Goal: Task Accomplishment & Management: Use online tool/utility

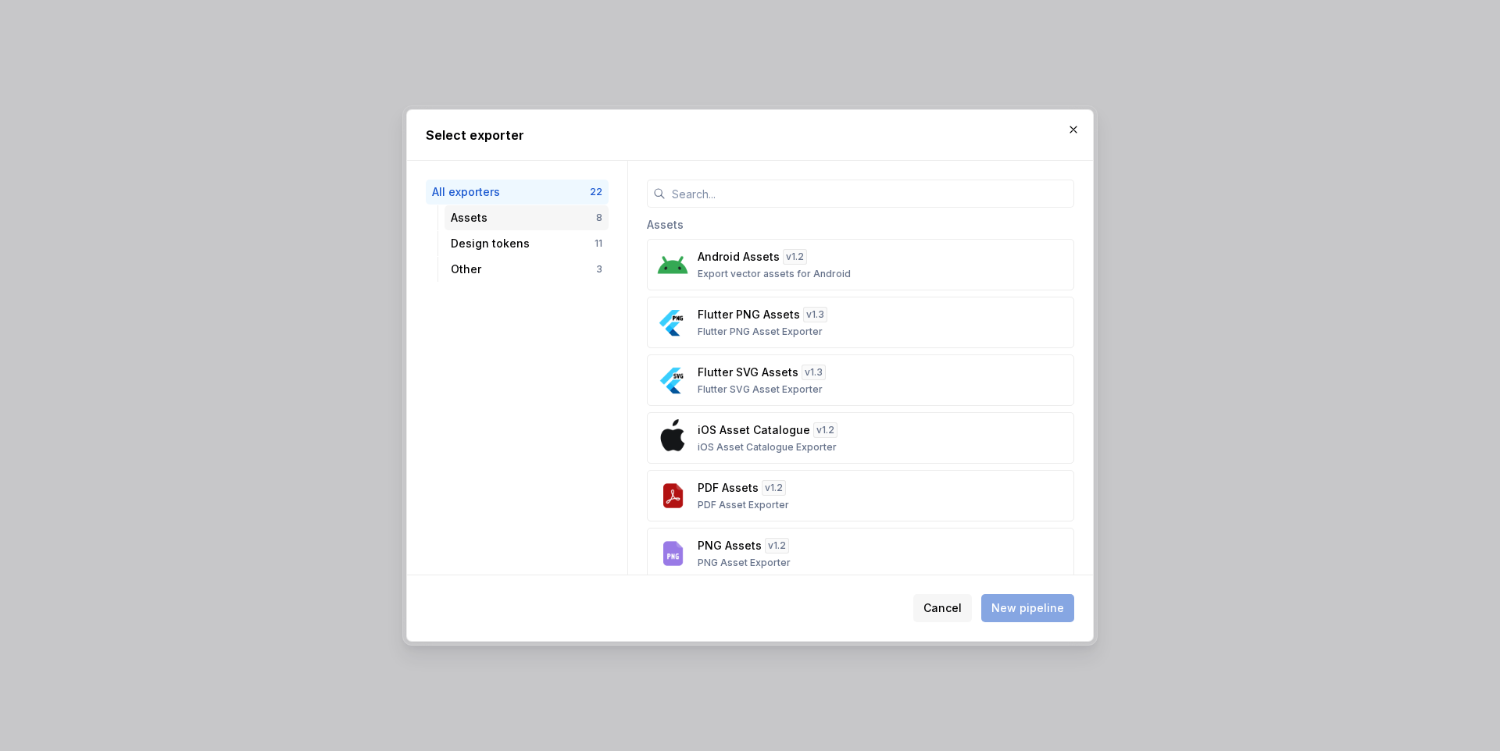
click at [478, 218] on div "Assets" at bounding box center [523, 218] width 145 height 16
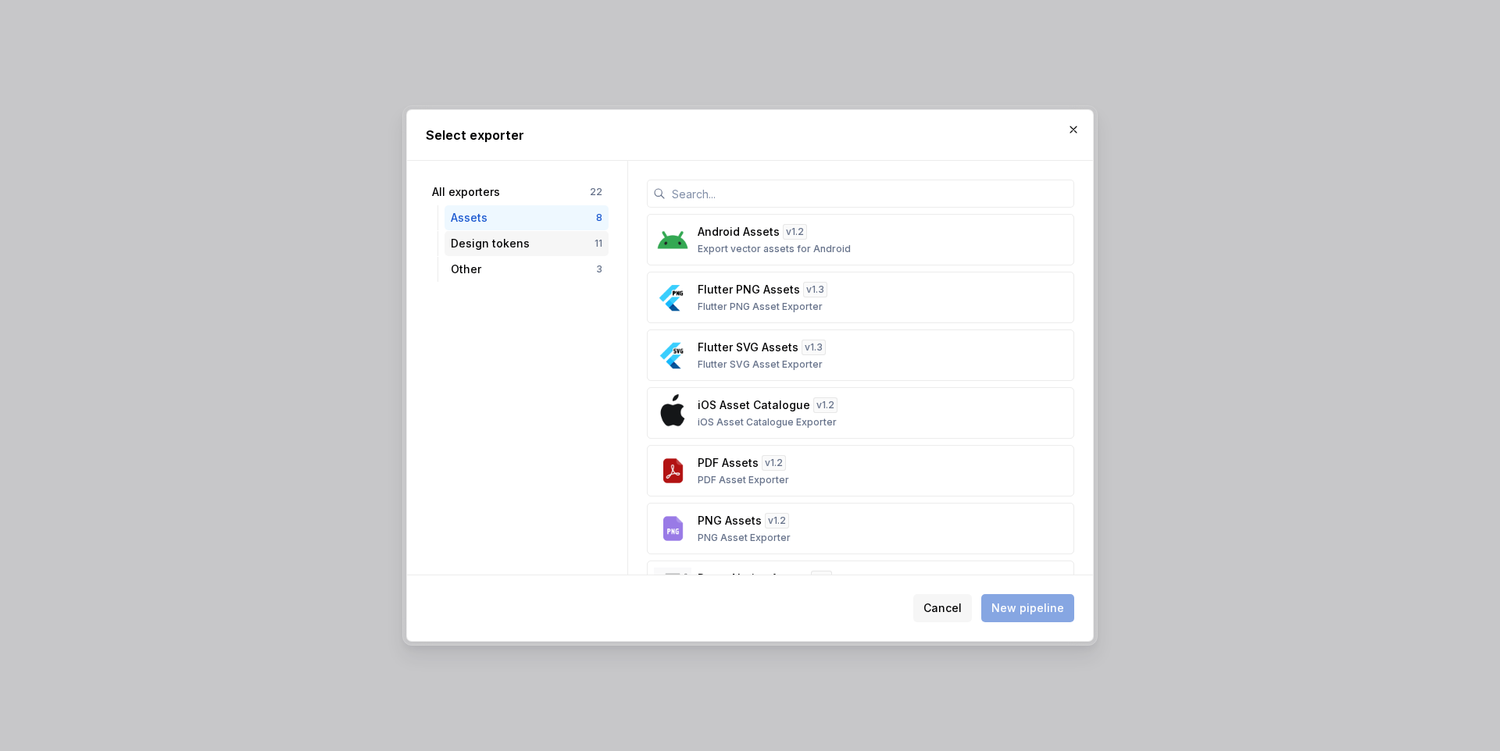
click at [522, 250] on div "Design tokens" at bounding box center [523, 244] width 144 height 16
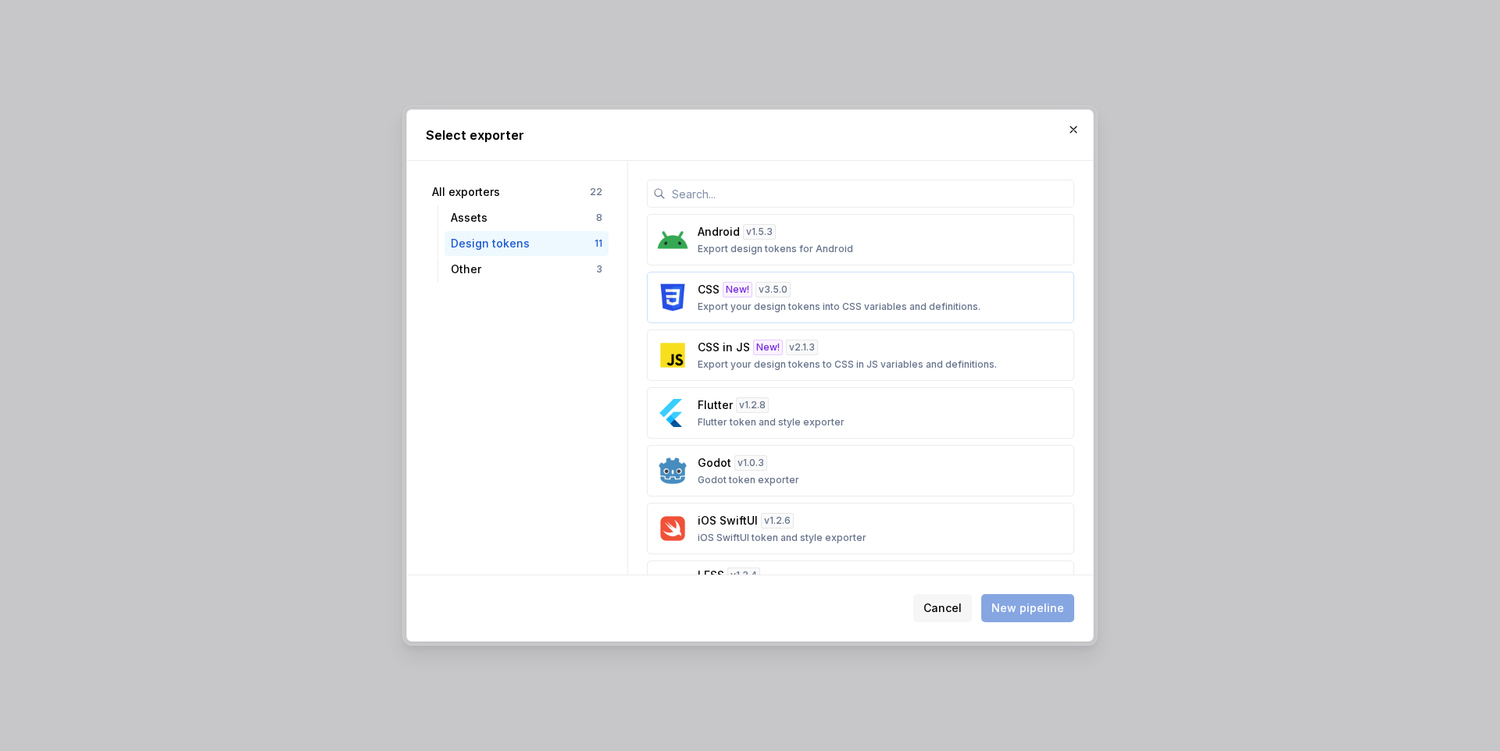
click at [769, 310] on p "Export your design tokens into CSS variables and definitions." at bounding box center [839, 307] width 283 height 12
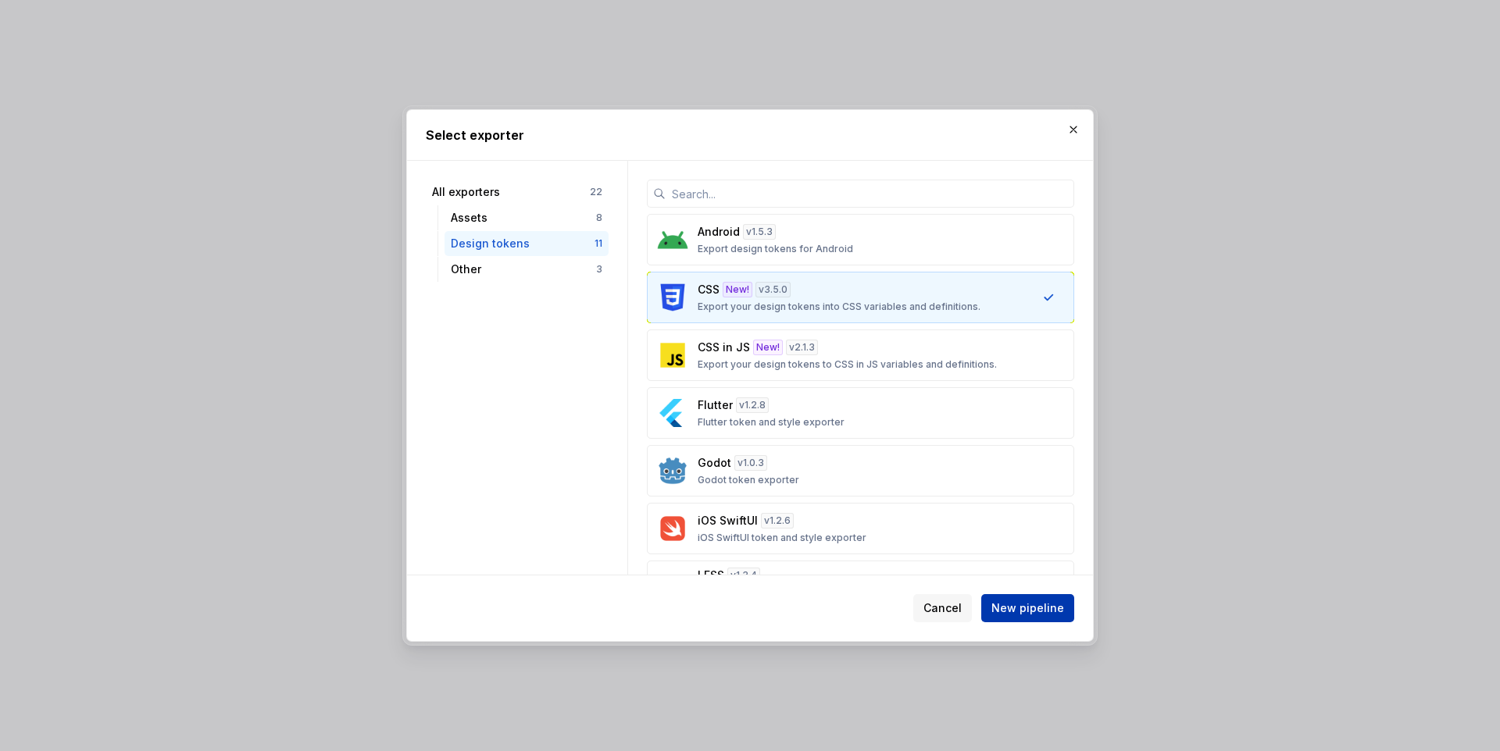
click at [1032, 612] on span "New pipeline" at bounding box center [1027, 609] width 73 height 16
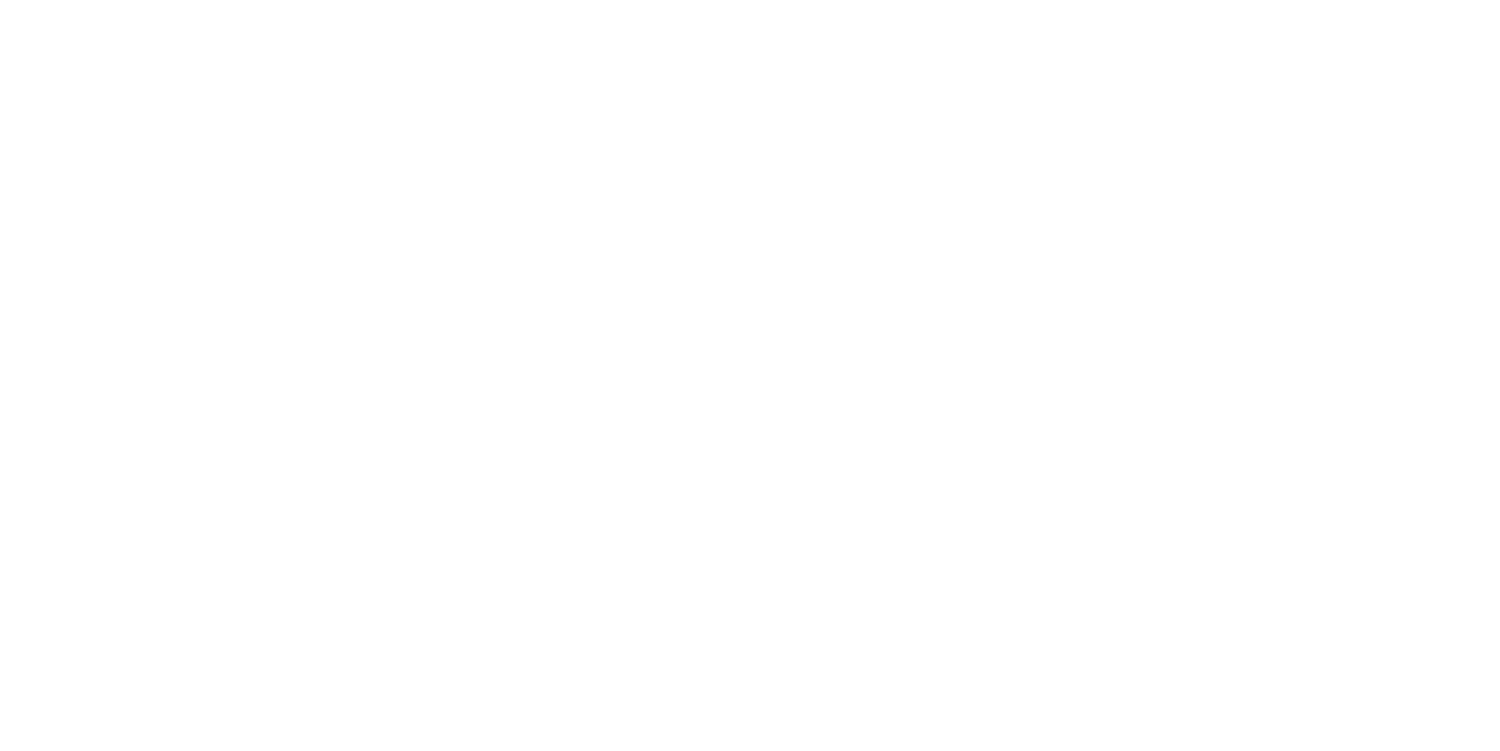
type textarea "*"
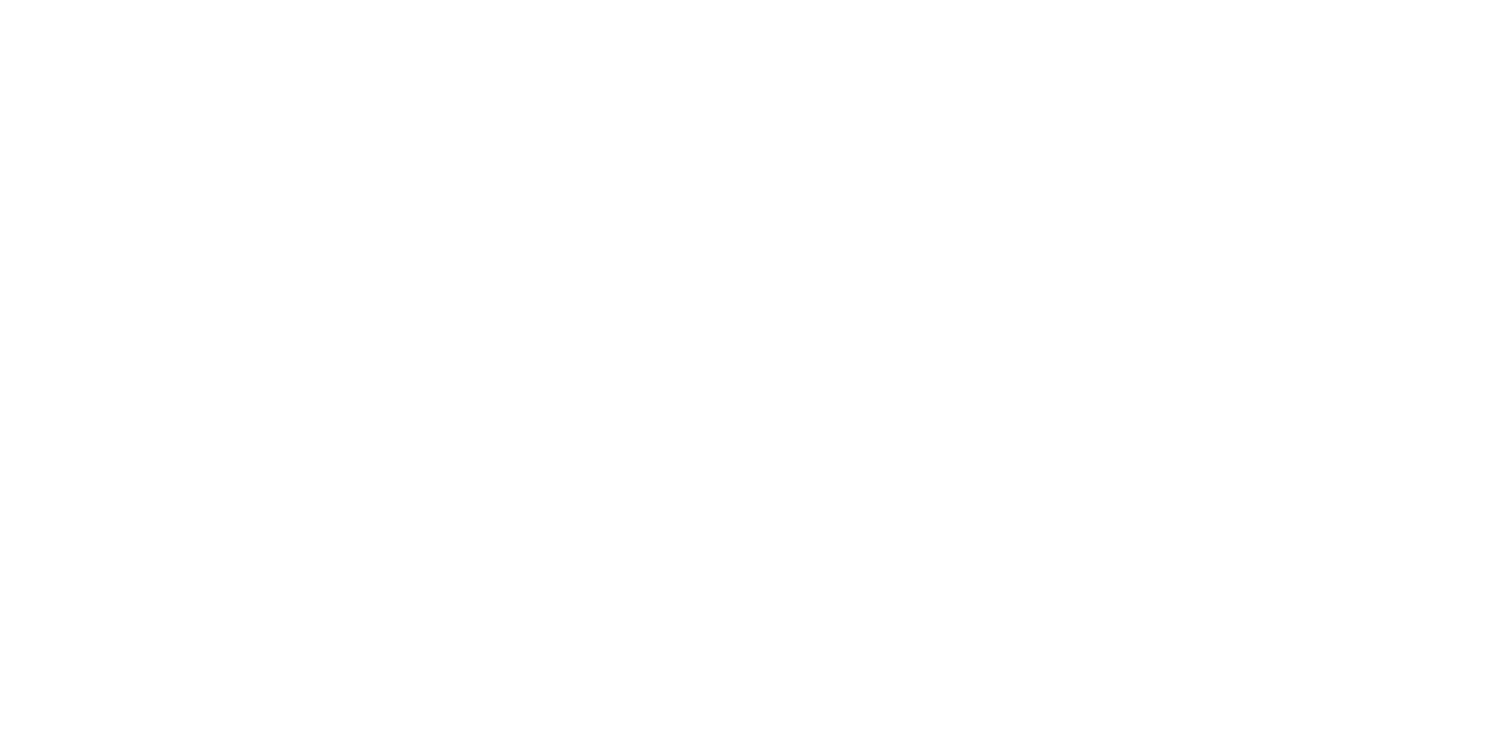
scroll to position [133, 0]
click at [1451, 200] on html "M Ontada YP Home Documentation Analytics Code automation Design system data Des…" at bounding box center [750, 375] width 1500 height 751
click at [1376, 235] on div "Edit pipeline" at bounding box center [1427, 231] width 134 height 16
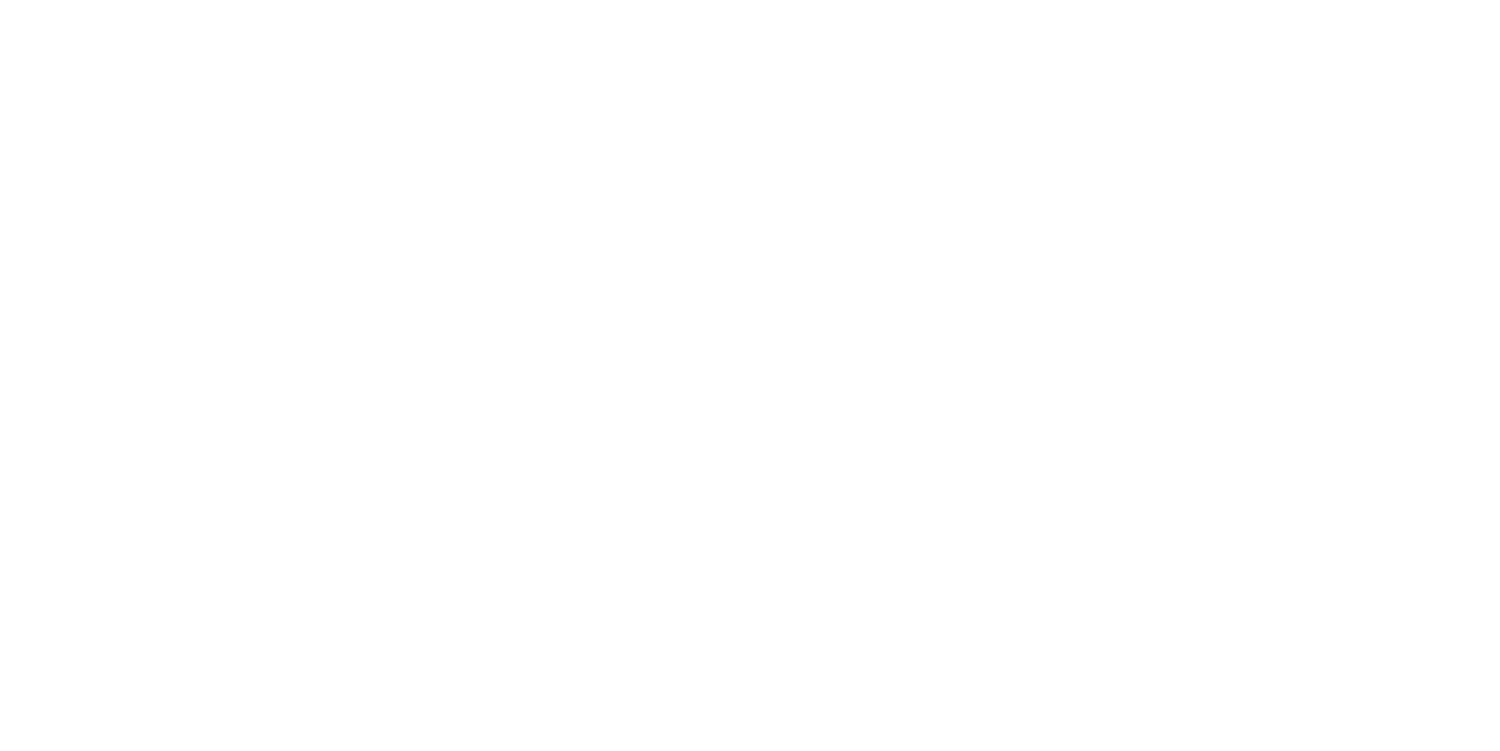
scroll to position [833, 0]
type textarea "**********"
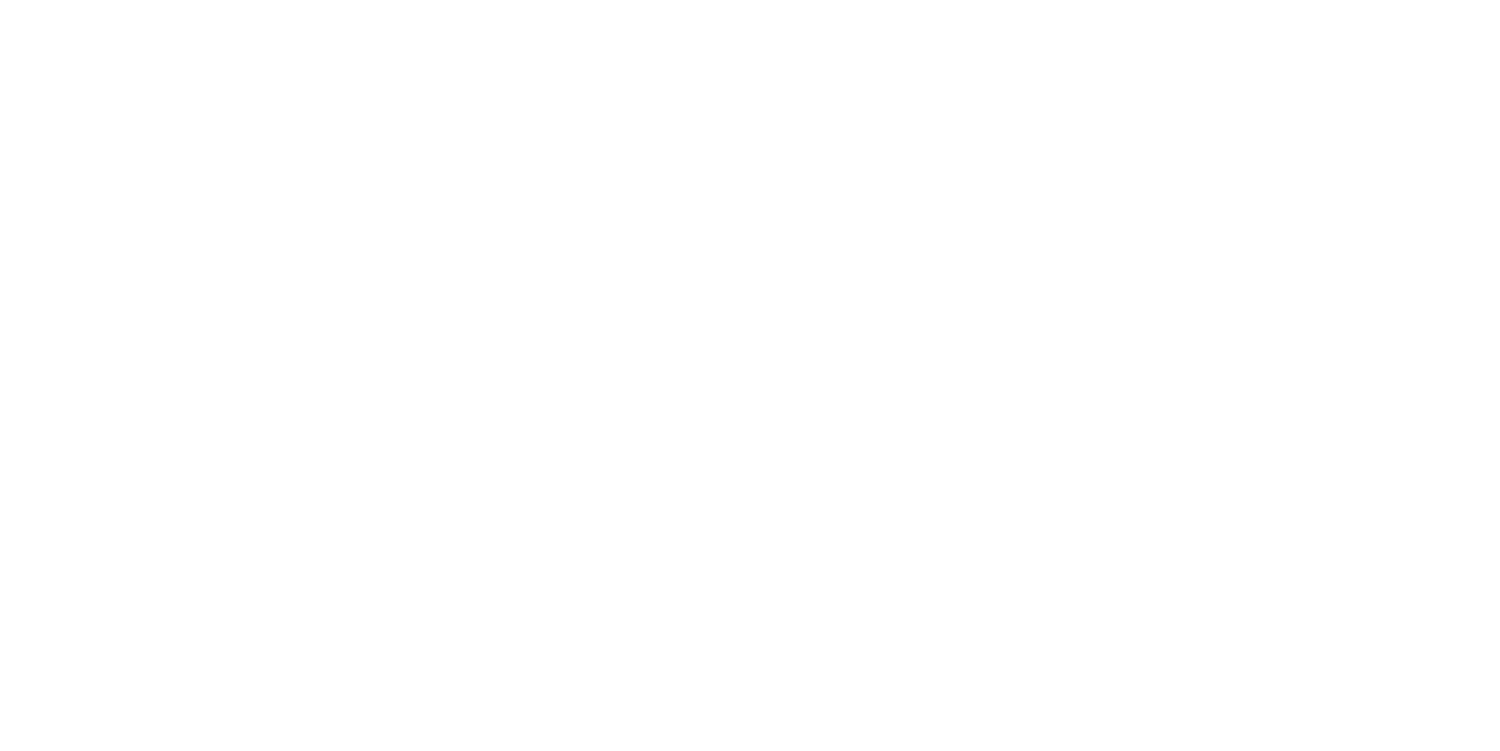
scroll to position [141, 0]
